Goal: Task Accomplishment & Management: Complete application form

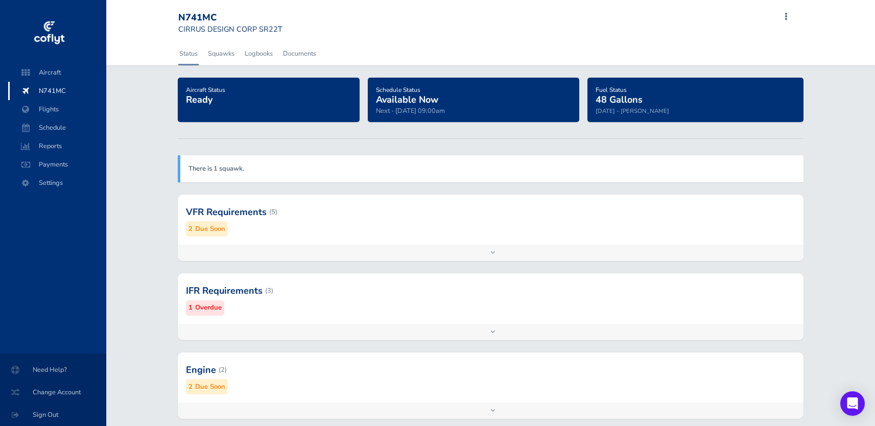
click at [204, 221] on div at bounding box center [490, 212] width 625 height 50
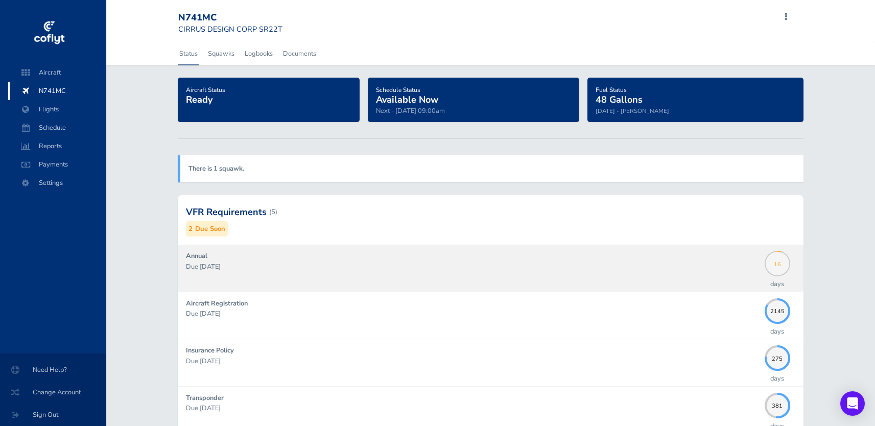
click at [775, 260] on span "16" at bounding box center [778, 262] width 26 height 6
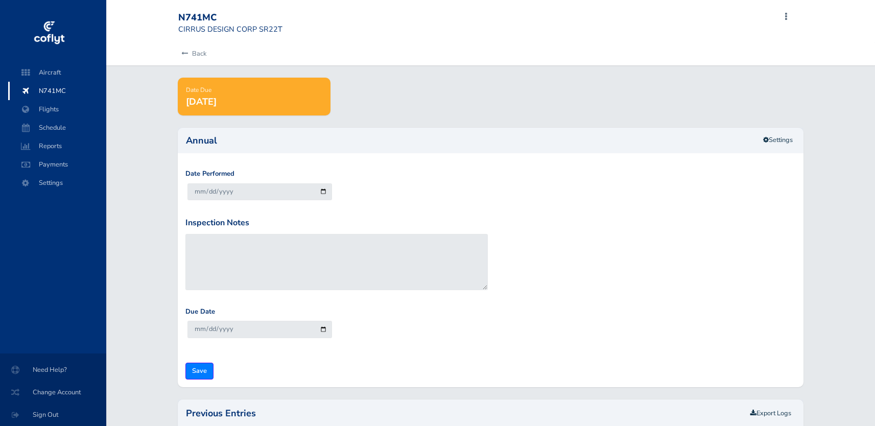
type input "[DATE]"
click at [198, 369] on input "Save" at bounding box center [199, 371] width 28 height 17
type input "Update Inspection"
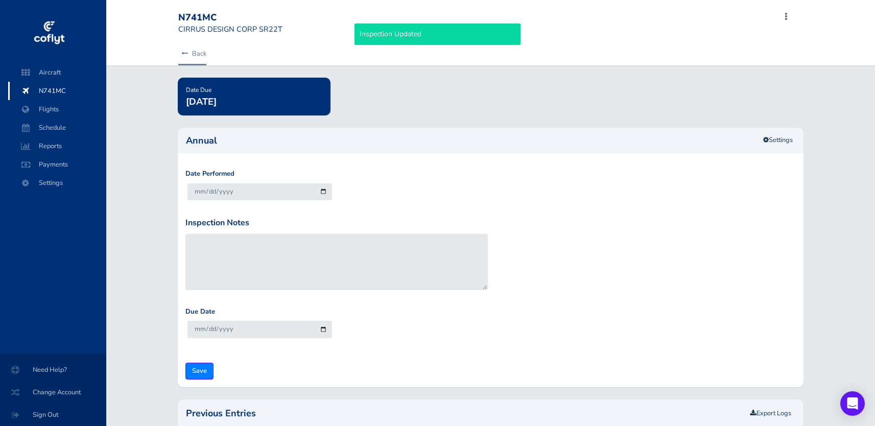
click at [202, 56] on link "Back" at bounding box center [192, 53] width 28 height 22
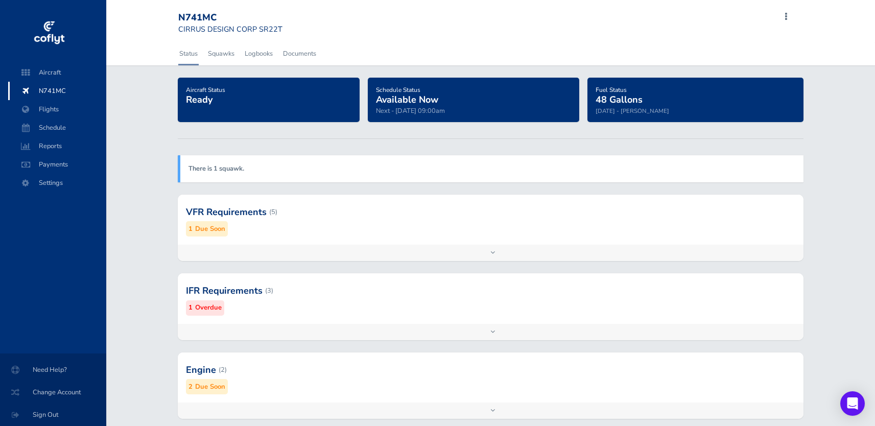
click at [203, 221] on div at bounding box center [490, 212] width 625 height 50
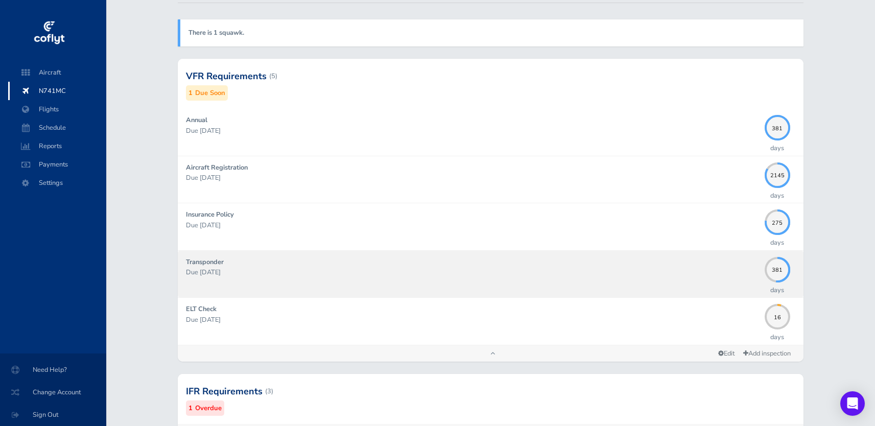
scroll to position [135, 0]
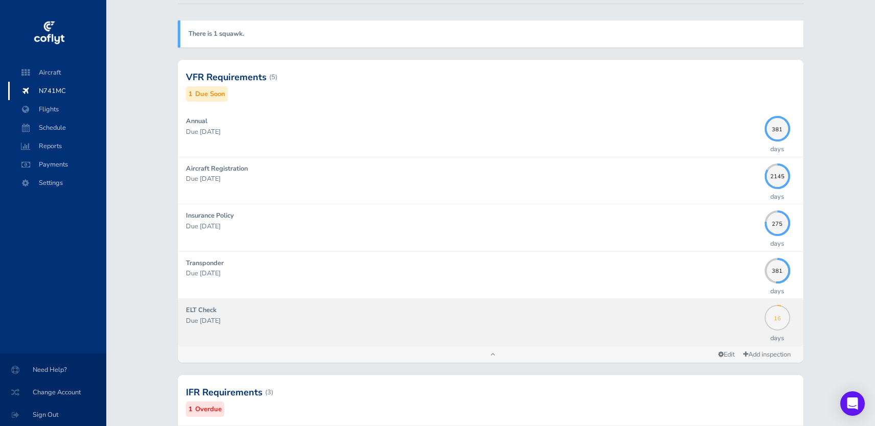
click at [775, 314] on span "16" at bounding box center [778, 317] width 26 height 6
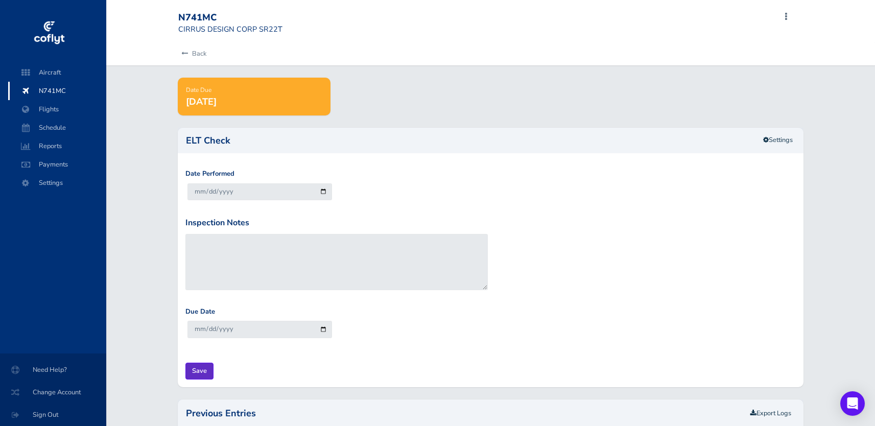
click at [197, 366] on input "Save" at bounding box center [199, 371] width 28 height 17
type input "Update Inspection"
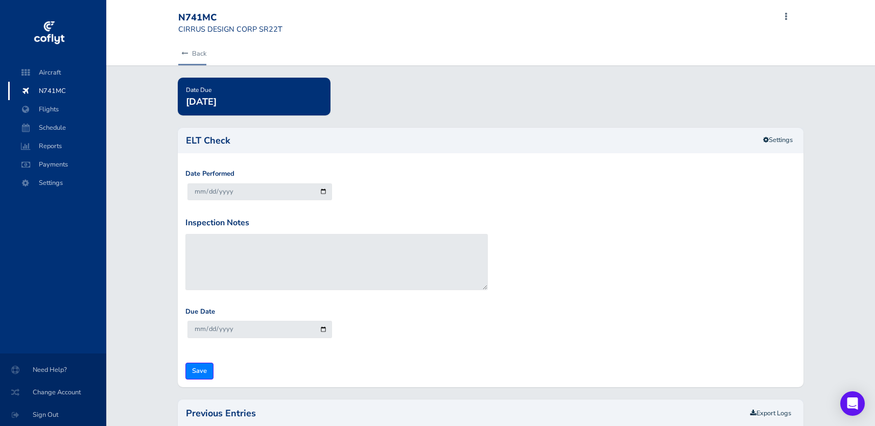
click at [196, 54] on link "Back" at bounding box center [192, 53] width 28 height 22
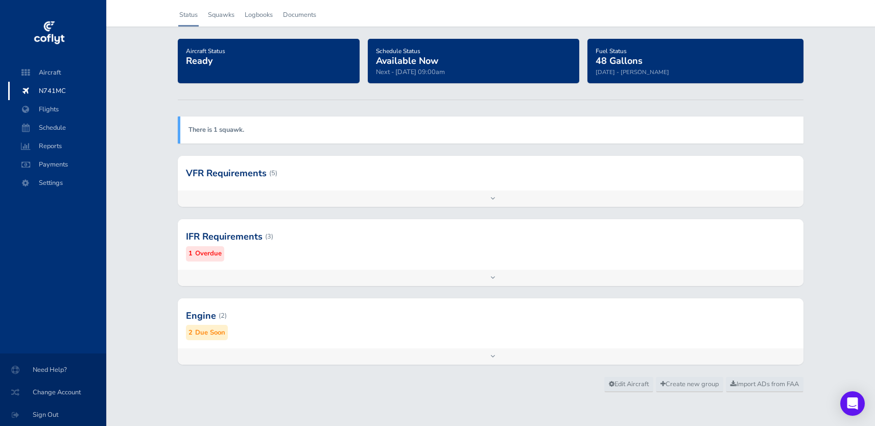
scroll to position [38, 0]
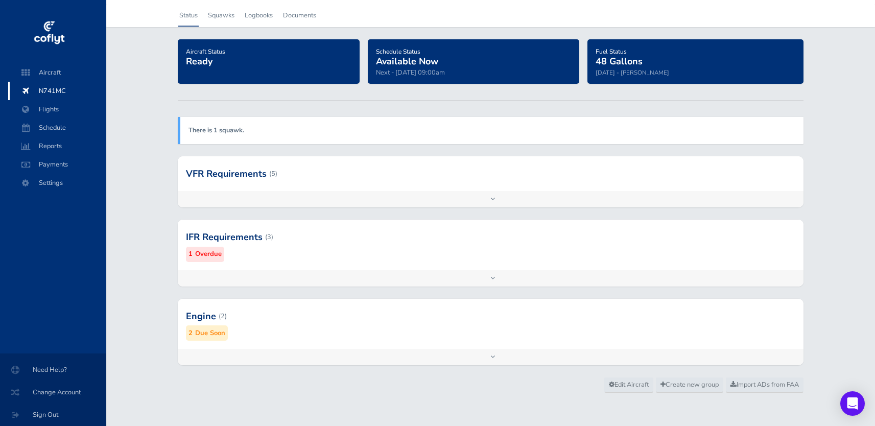
click at [218, 329] on small "Due Soon" at bounding box center [210, 333] width 30 height 11
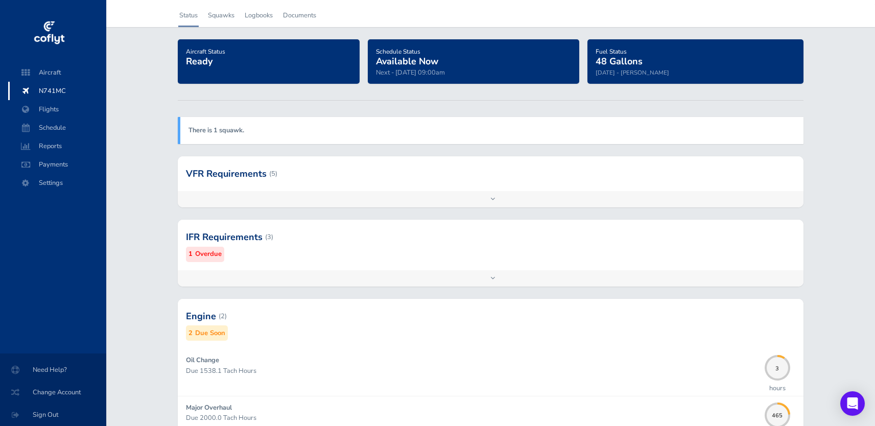
scroll to position [77, 0]
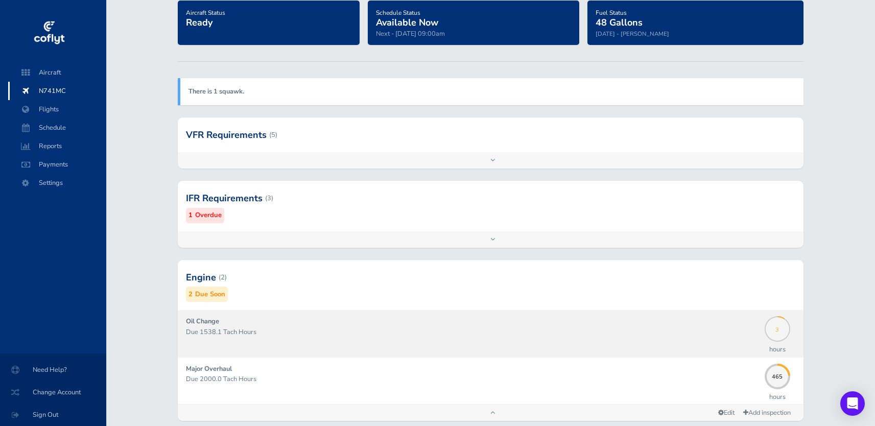
click at [775, 338] on div "3" at bounding box center [778, 329] width 26 height 26
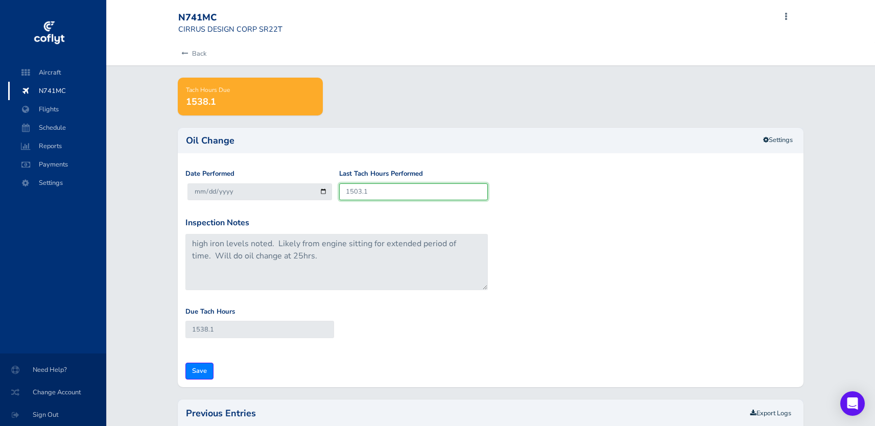
click at [398, 184] on input "1503.1" at bounding box center [413, 191] width 149 height 17
click at [374, 184] on input "1503.1" at bounding box center [413, 191] width 149 height 17
click at [371, 190] on input "1503.1" at bounding box center [413, 191] width 149 height 17
type input "1503"
type input "1538"
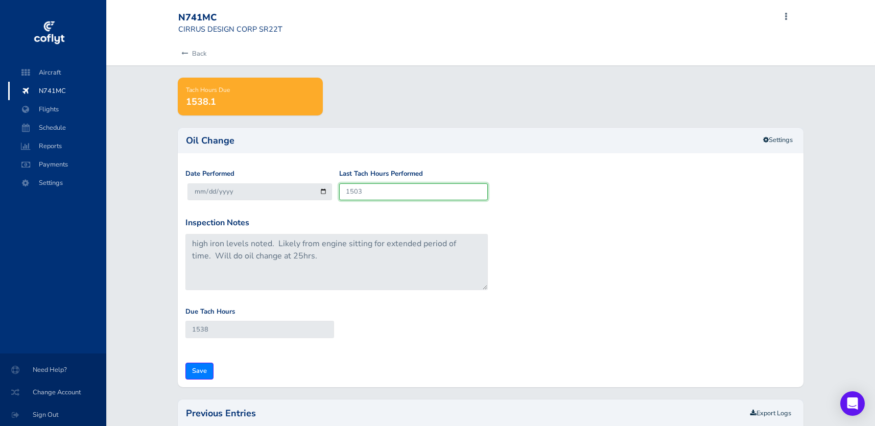
type input "150"
type input "185"
type input "15"
type input "50"
type input "153"
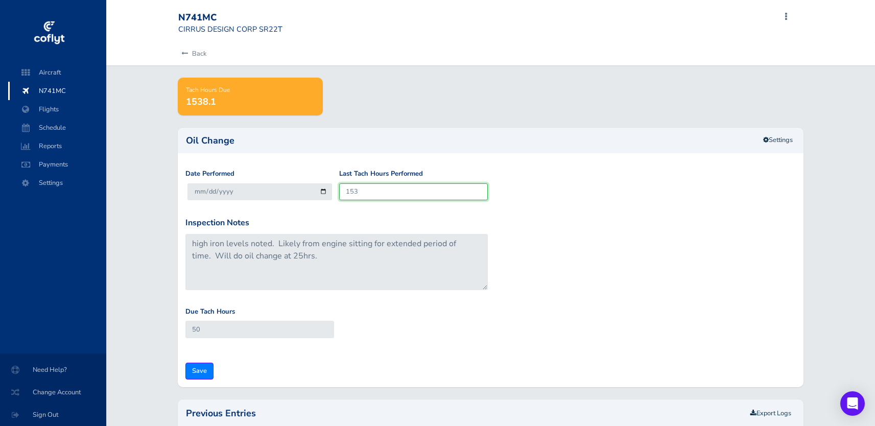
type input "188"
type input "1533"
type input "1568"
type input "1534"
type input "1569"
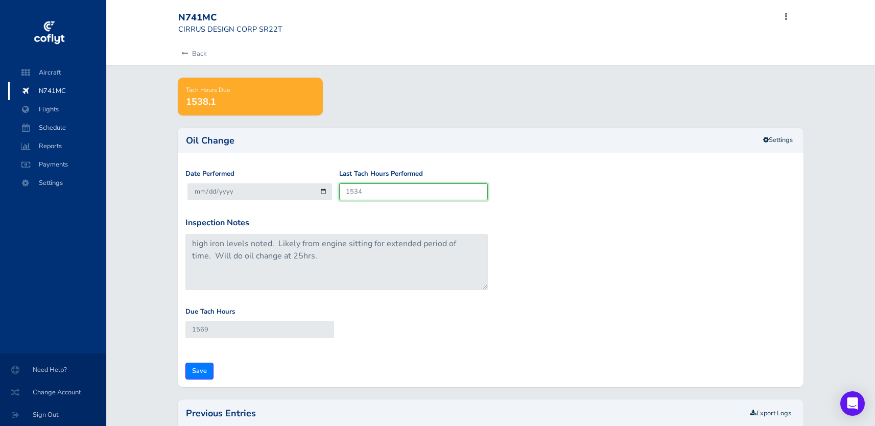
type input "1534.8"
type input "1569.8"
type input "1534.8"
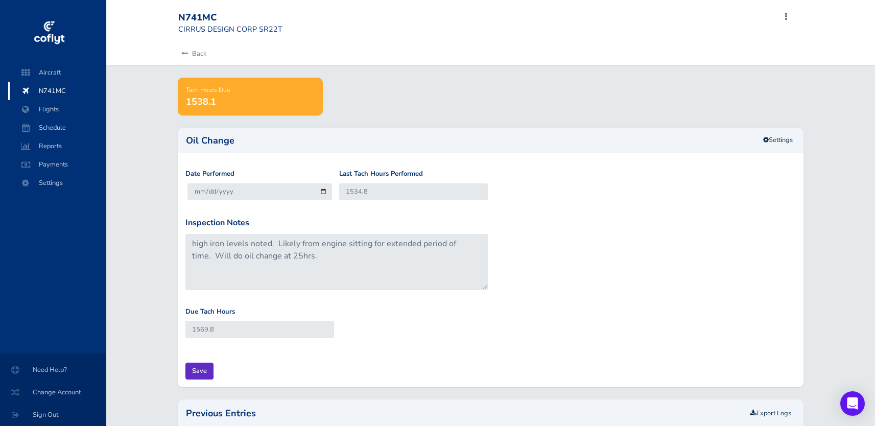
click at [203, 366] on input "Save" at bounding box center [199, 371] width 28 height 17
type input "Update Inspection"
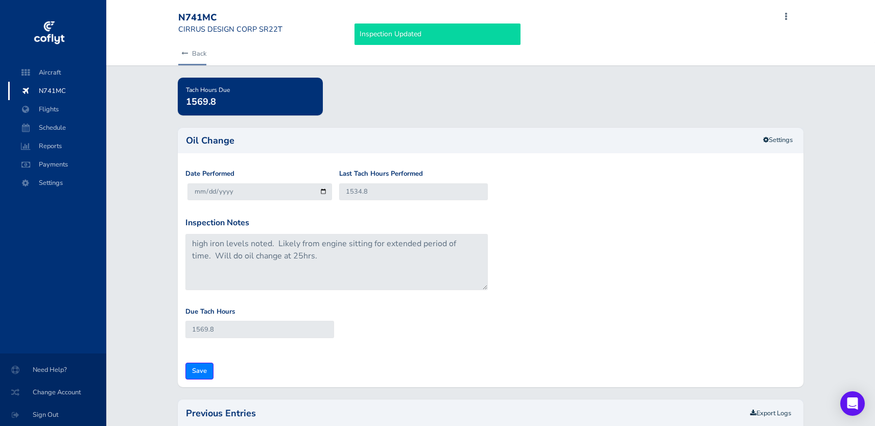
click at [200, 53] on link "Back" at bounding box center [192, 53] width 28 height 22
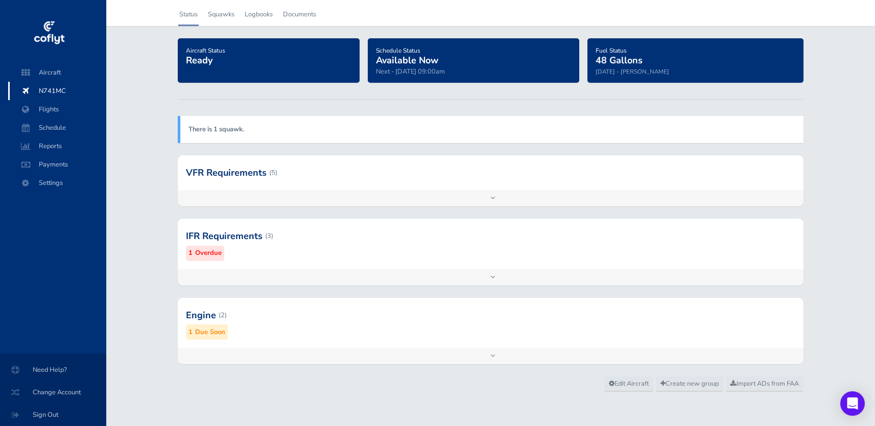
scroll to position [38, 0]
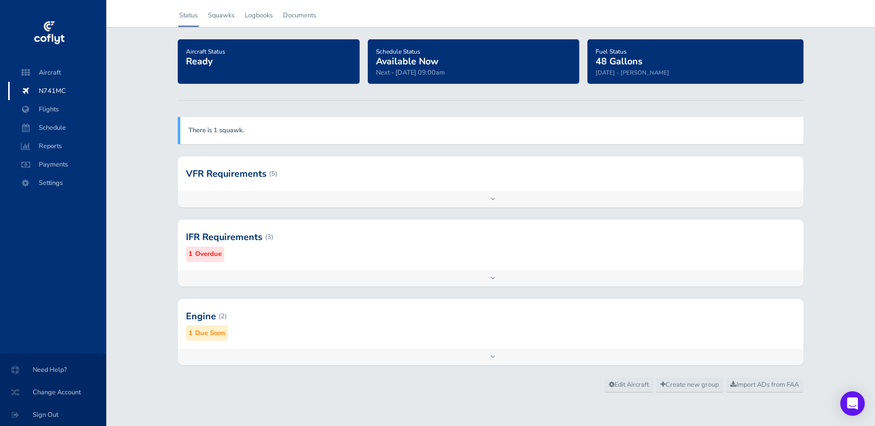
click at [200, 253] on small "Overdue" at bounding box center [208, 254] width 27 height 11
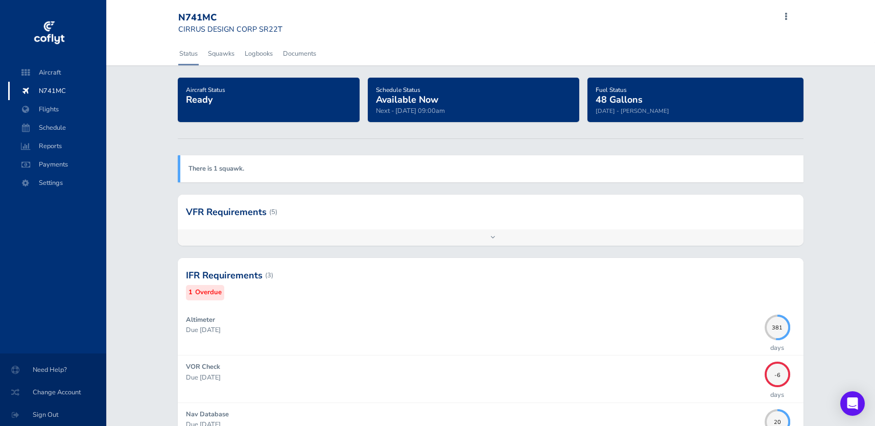
scroll to position [0, 0]
click at [58, 113] on span "Flights" at bounding box center [57, 109] width 78 height 18
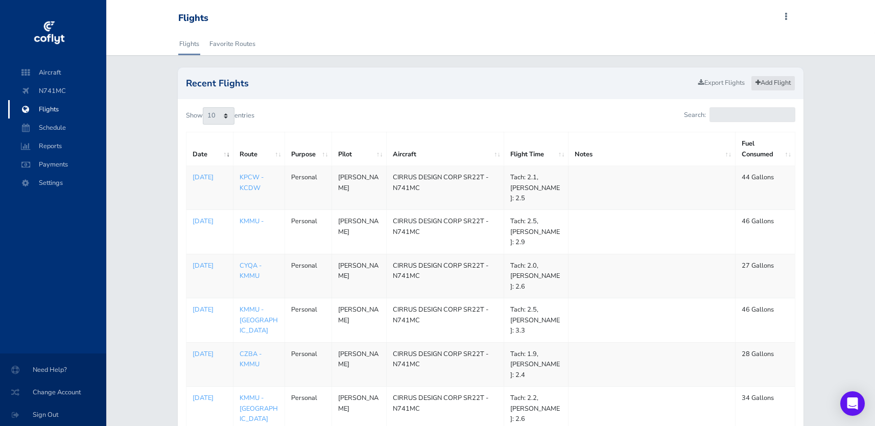
click at [776, 78] on link "Add Flight" at bounding box center [773, 83] width 44 height 15
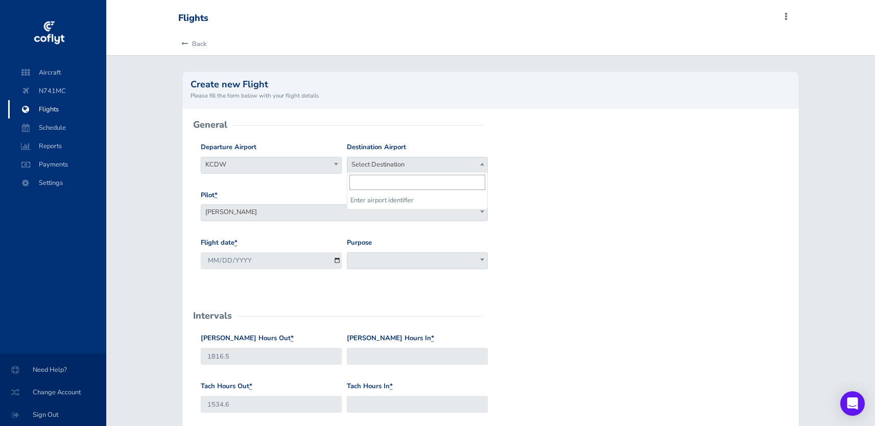
click at [415, 167] on span "Select Destination" at bounding box center [417, 164] width 140 height 14
type input "kmmu"
select select "KMMU"
click at [423, 200] on div "Pilot * [PERSON_NAME] [PERSON_NAME] [PERSON_NAME]" at bounding box center [344, 206] width 287 height 32
click at [420, 202] on div "Pilot * [PERSON_NAME] [PERSON_NAME] [PERSON_NAME]" at bounding box center [344, 206] width 287 height 32
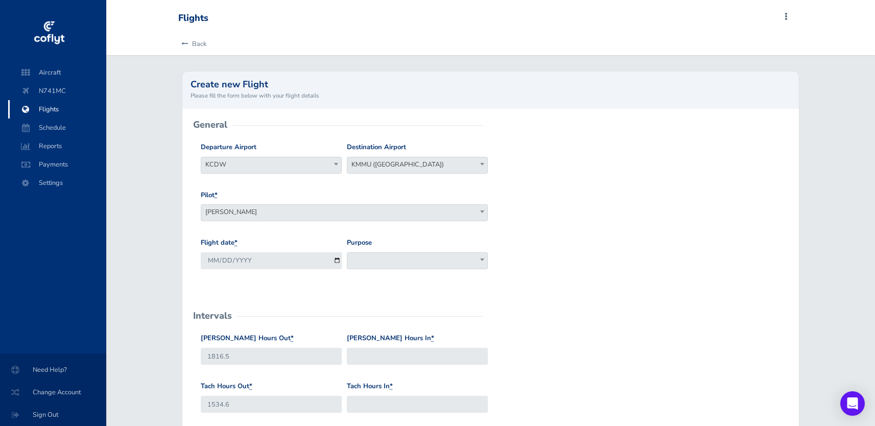
click at [420, 202] on div "Pilot * [PERSON_NAME] [PERSON_NAME] [PERSON_NAME]" at bounding box center [344, 206] width 287 height 32
